Goal: Information Seeking & Learning: Learn about a topic

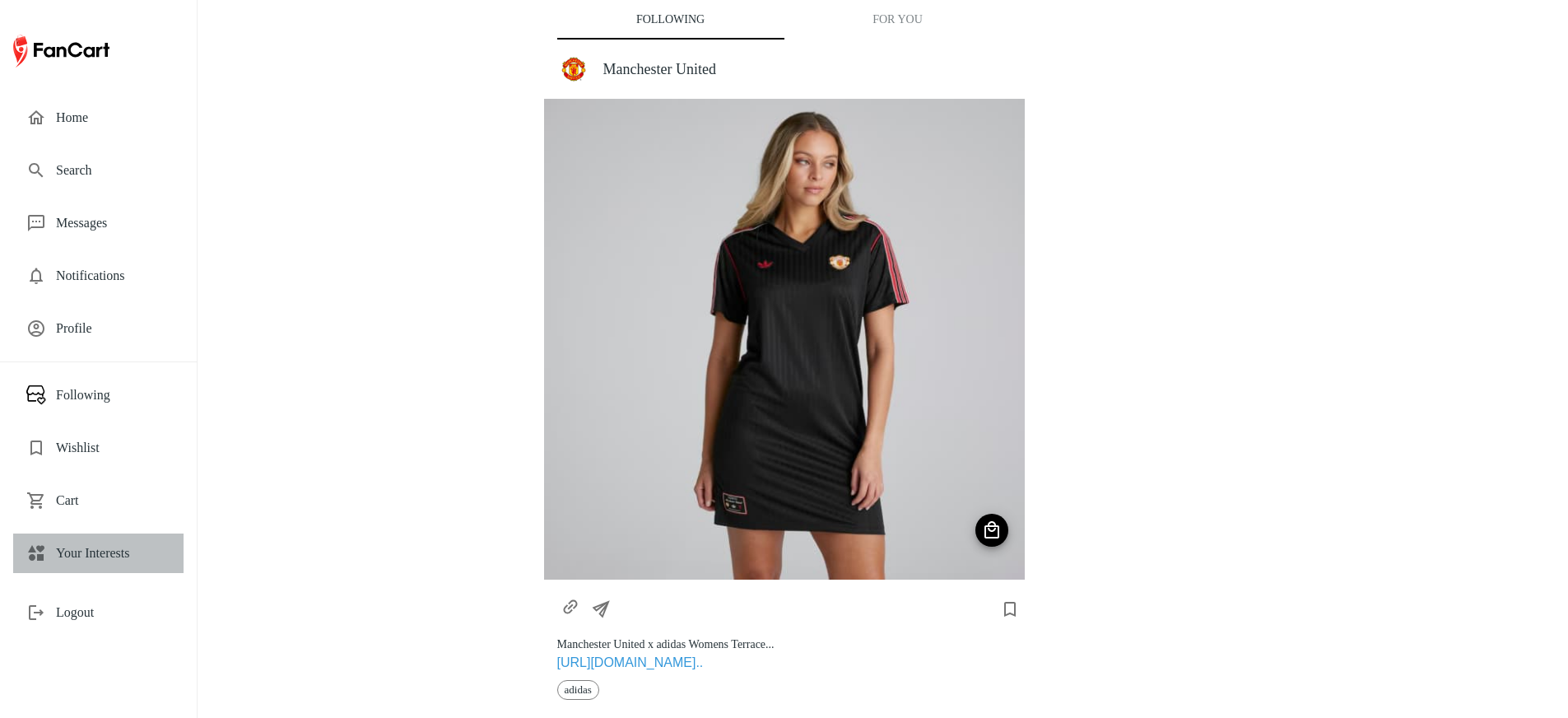
click at [93, 536] on div "Your Interests" at bounding box center [98, 553] width 170 height 39
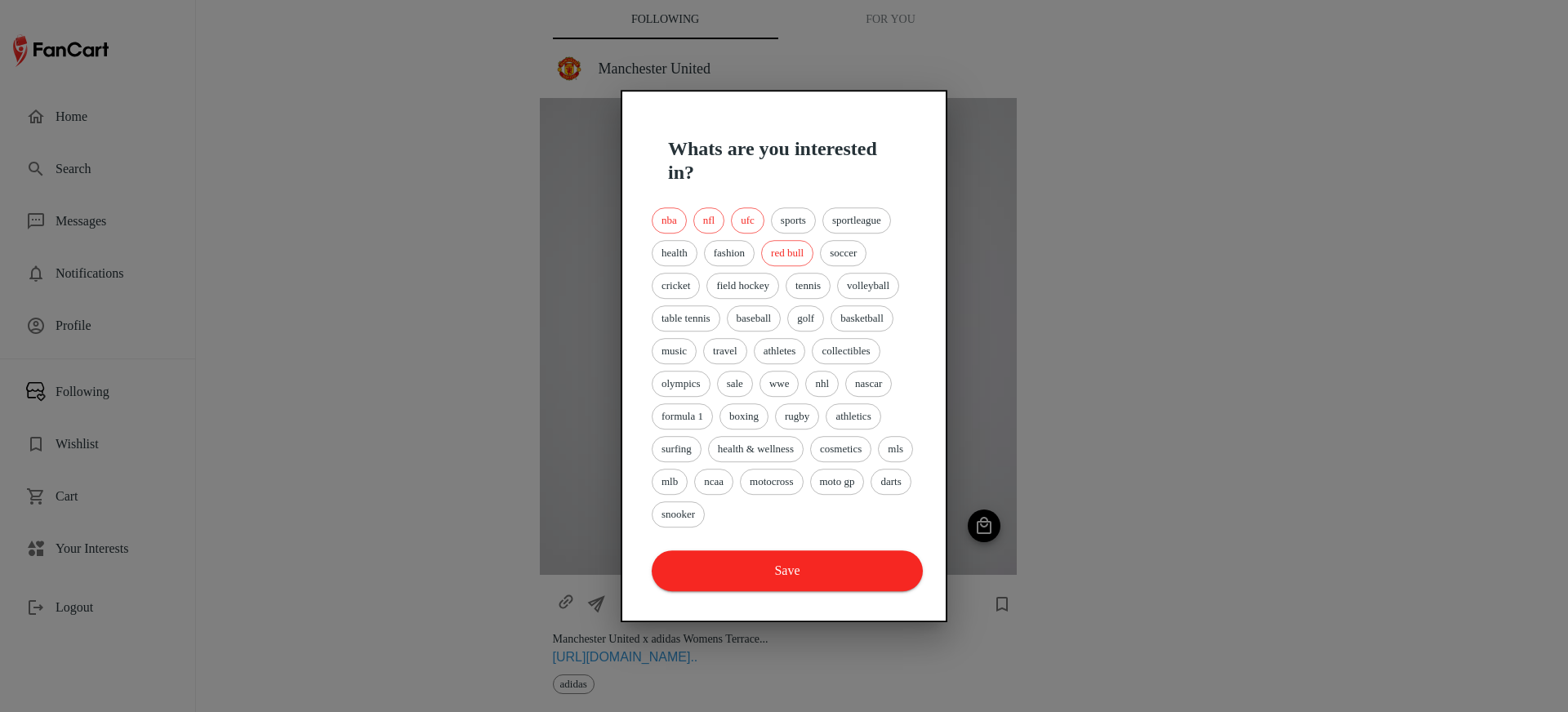
click at [1031, 376] on div at bounding box center [784, 356] width 1568 height 712
click at [807, 575] on button "Save" at bounding box center [787, 571] width 271 height 41
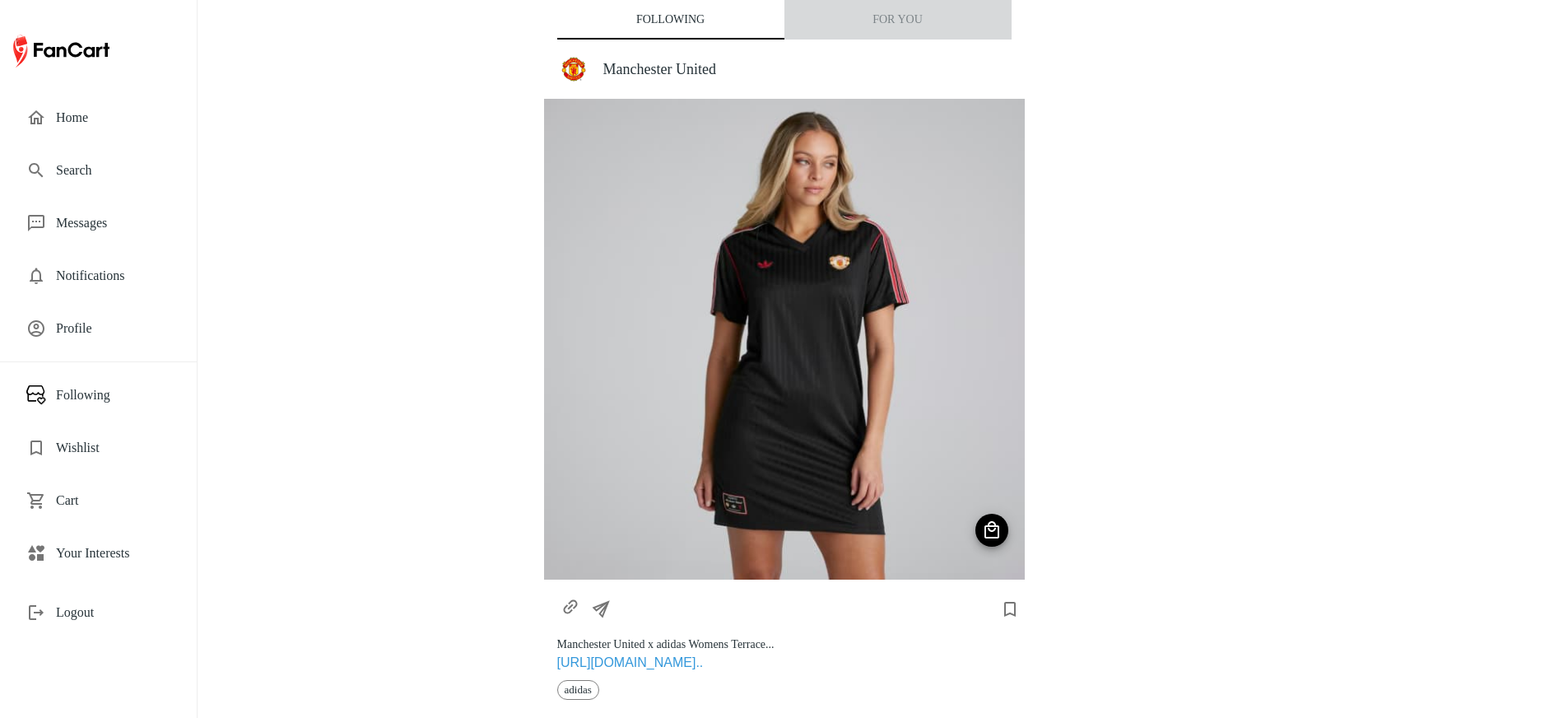
click at [889, 26] on button "For You" at bounding box center [898, 20] width 227 height 39
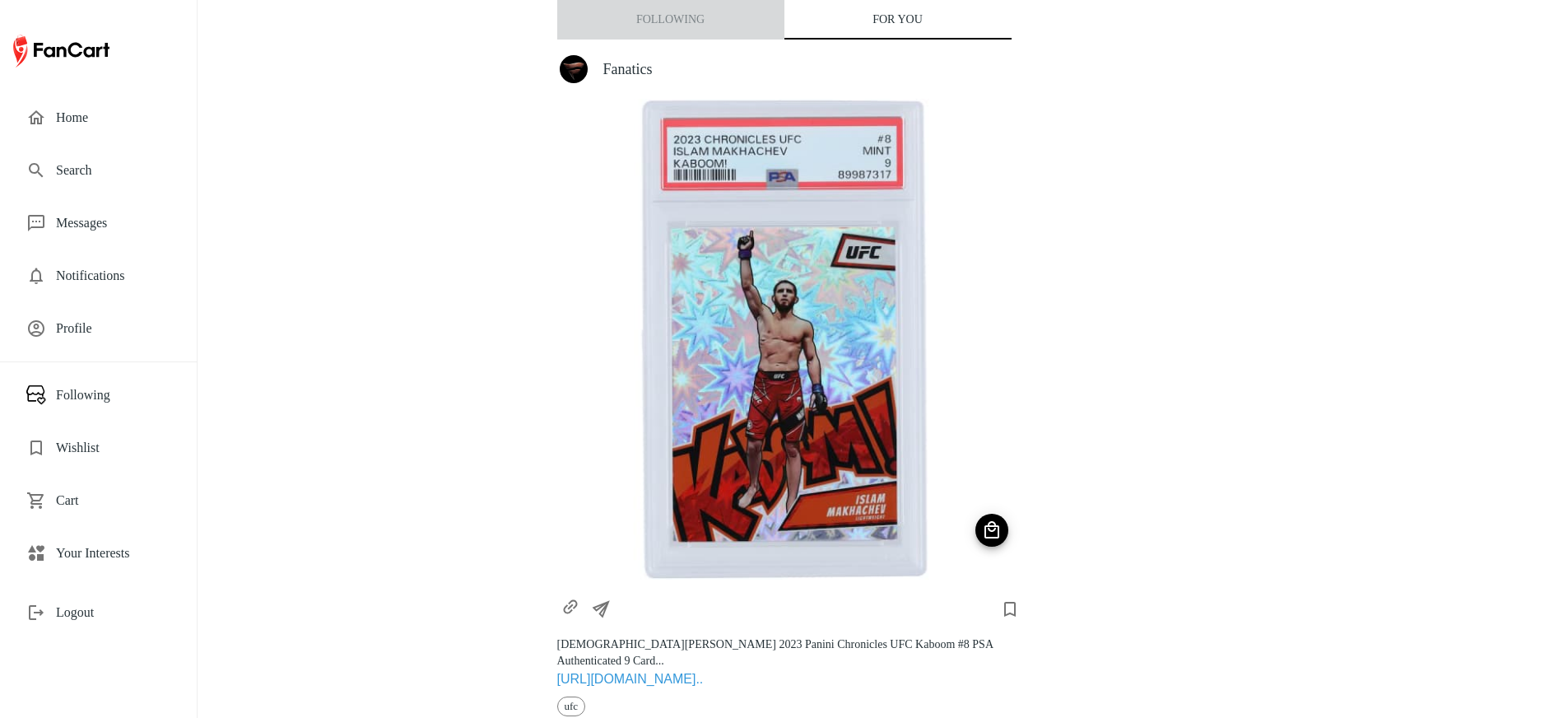
click at [680, 18] on button "Following" at bounding box center [671, 20] width 227 height 39
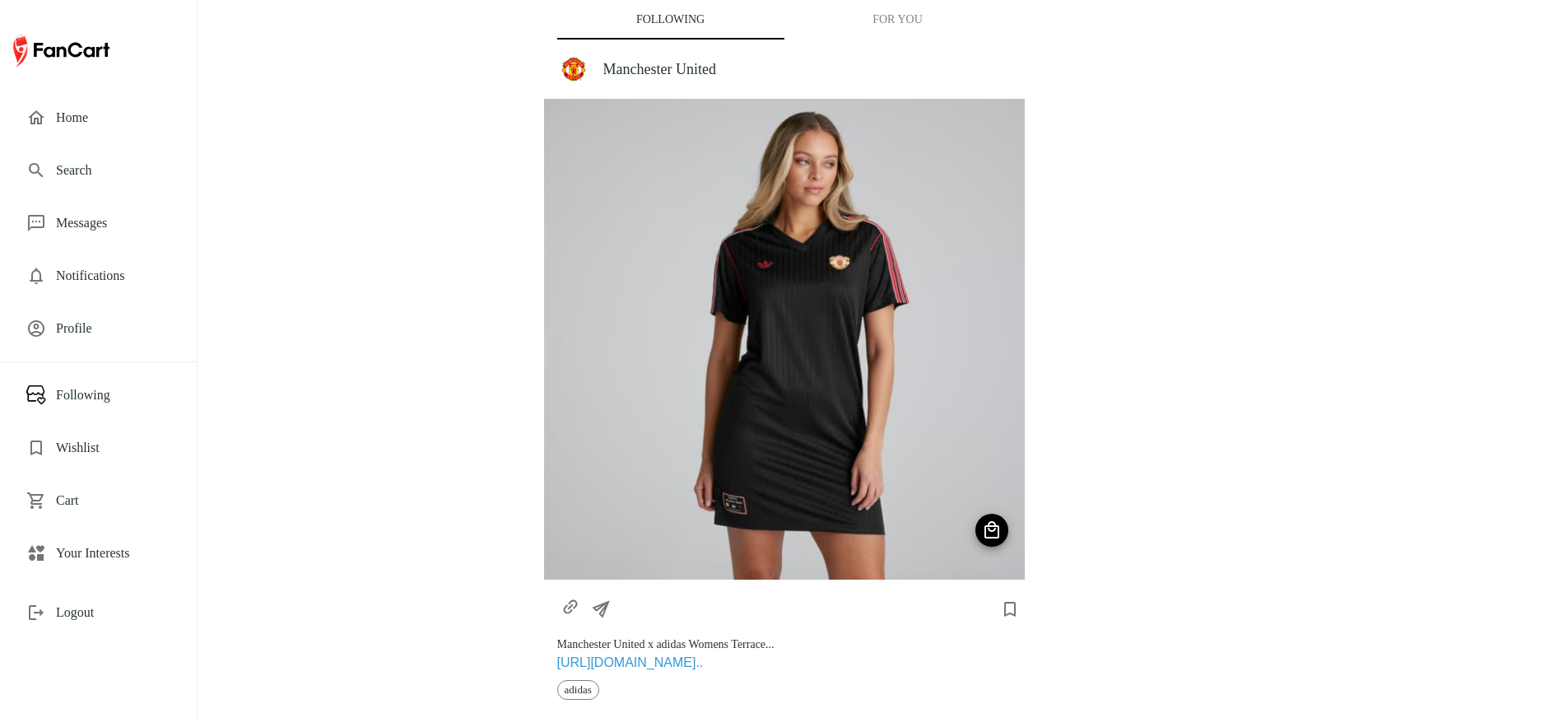
click at [669, 72] on h4 "Manchester United" at bounding box center [807, 69] width 408 height 18
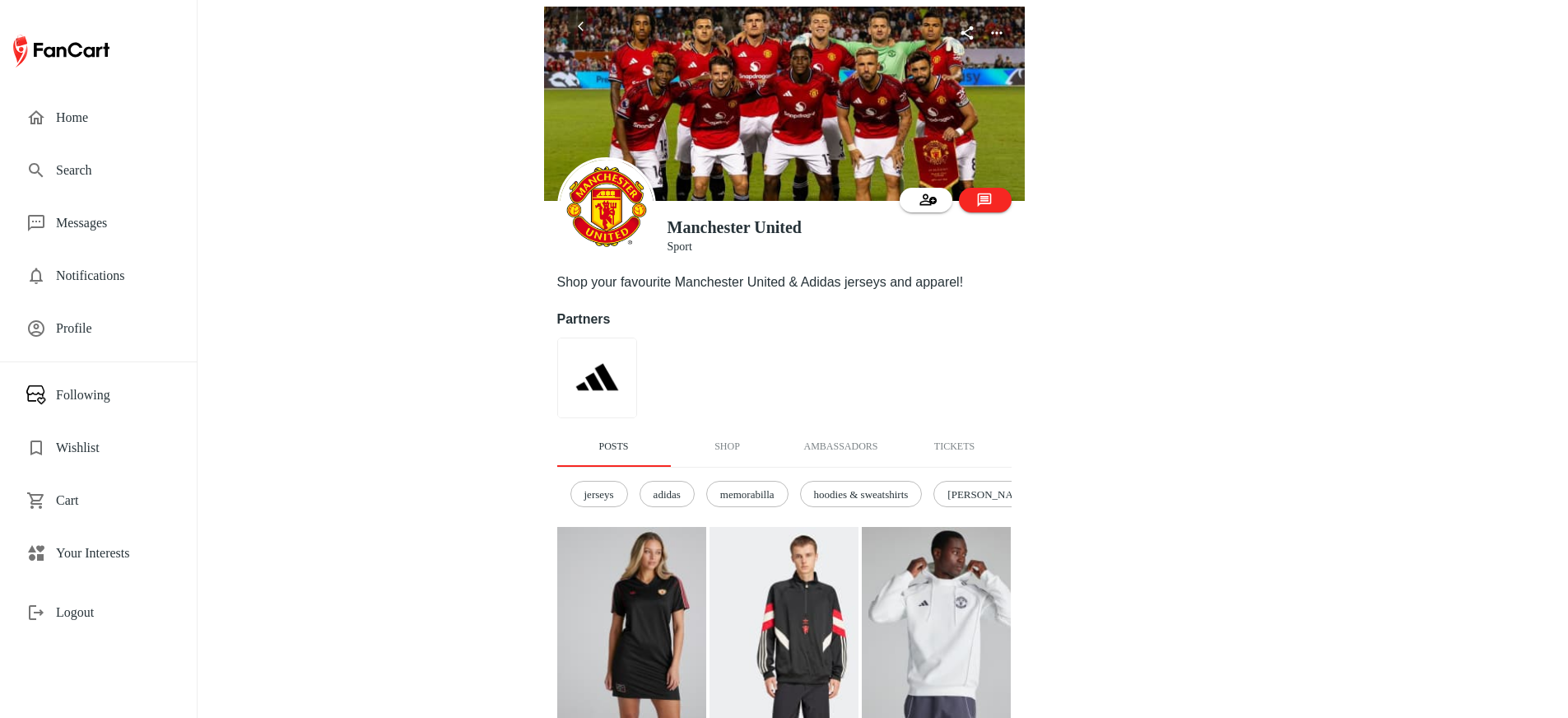
click at [58, 178] on span "Search" at bounding box center [114, 170] width 115 height 20
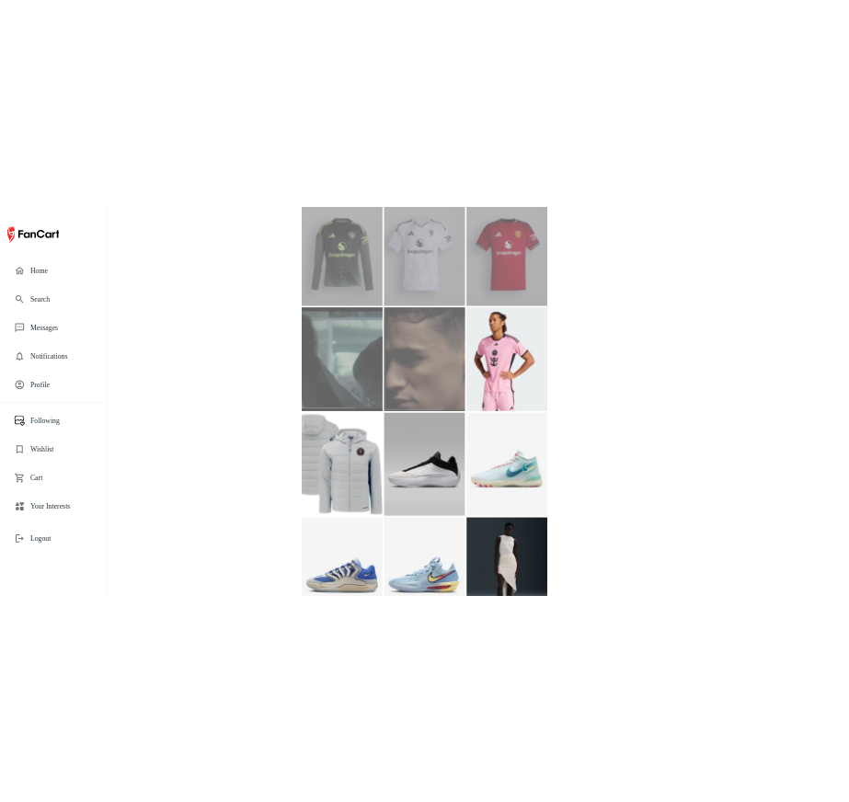
scroll to position [908, 0]
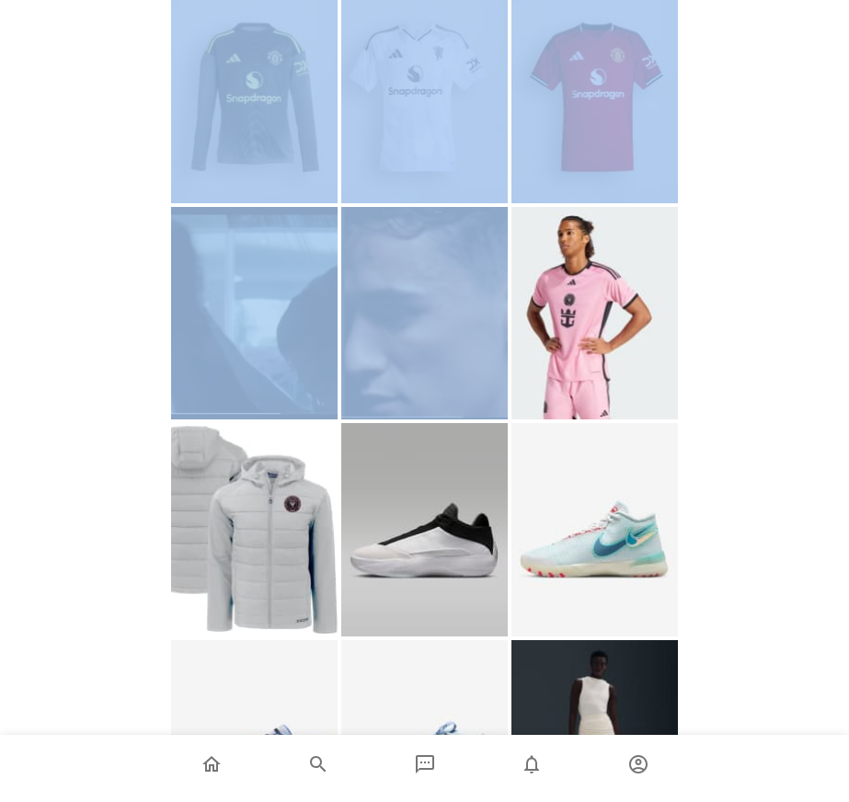
click at [255, 303] on img at bounding box center [254, 313] width 166 height 213
click at [298, 299] on img at bounding box center [254, 313] width 166 height 213
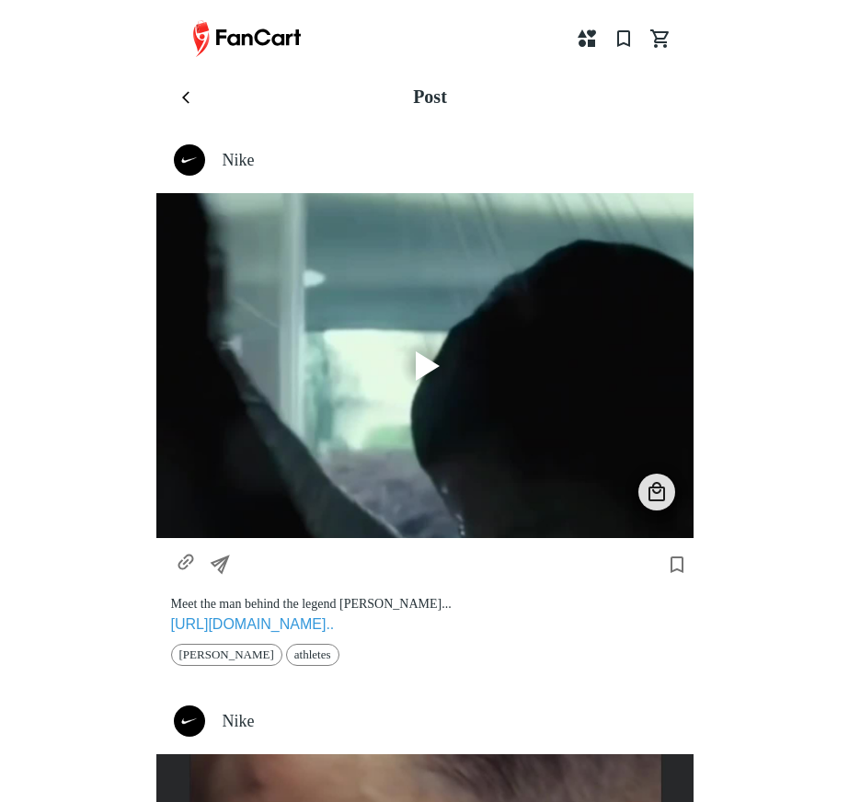
click at [234, 165] on h4 "Nike" at bounding box center [451, 160] width 456 height 20
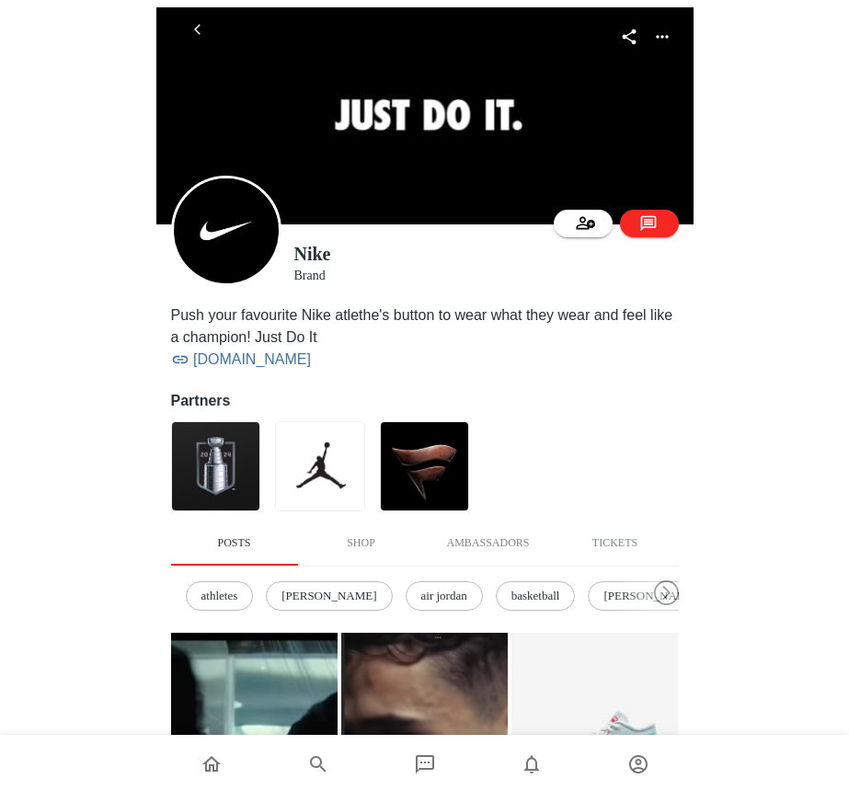
click at [741, 236] on div "Nike Brand Push your favourite Nike atlethe's button to wear what they wear and…" at bounding box center [424, 723] width 849 height 1447
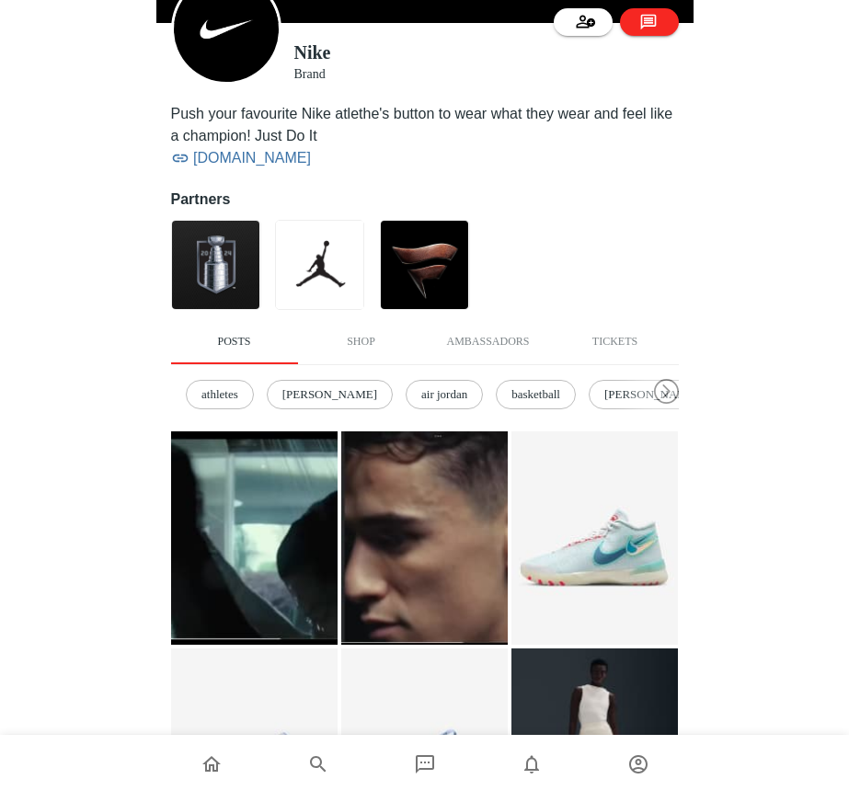
scroll to position [214, 0]
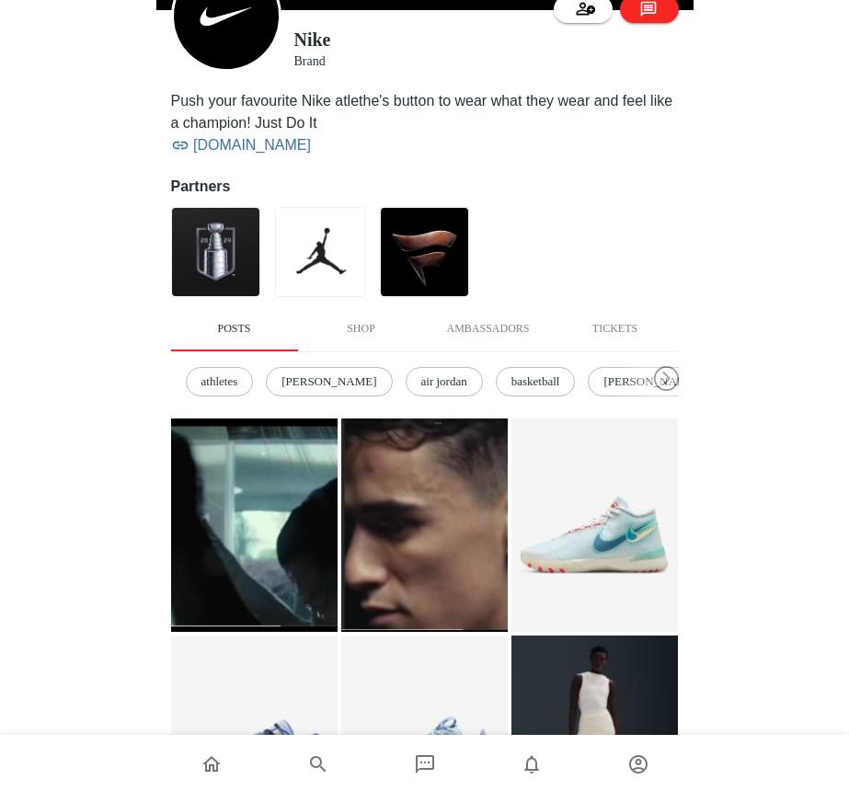
click at [280, 537] on img at bounding box center [254, 524] width 166 height 213
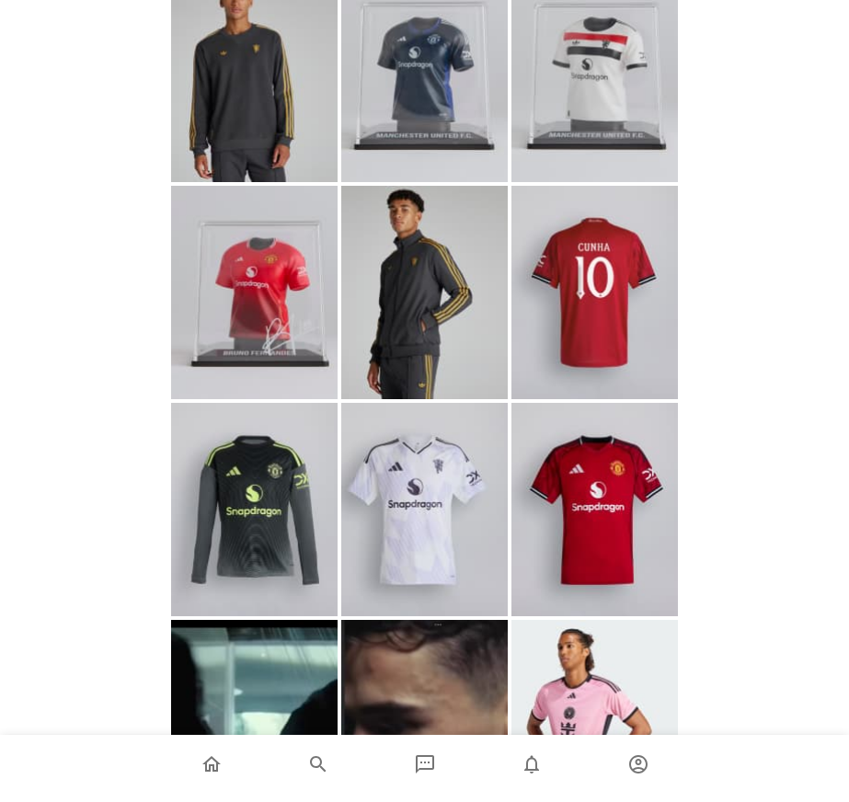
scroll to position [496, 0]
